Goal: Task Accomplishment & Management: Use online tool/utility

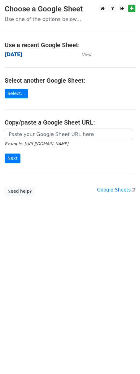
click at [22, 52] on strong "[DATE]" at bounding box center [14, 55] width 18 height 6
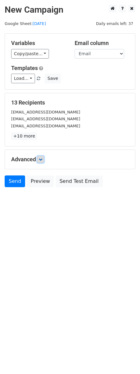
click at [42, 161] on icon at bounding box center [41, 160] width 4 height 4
